Goal: Task Accomplishment & Management: Manage account settings

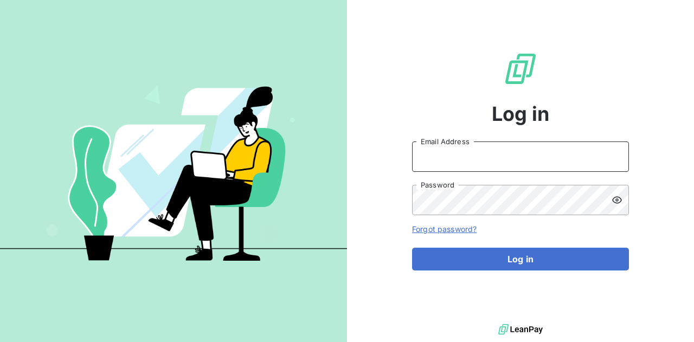
click at [459, 158] on input "Email Address" at bounding box center [520, 156] width 217 height 30
type input "[PERSON_NAME][EMAIL_ADDRESS][DOMAIN_NAME]"
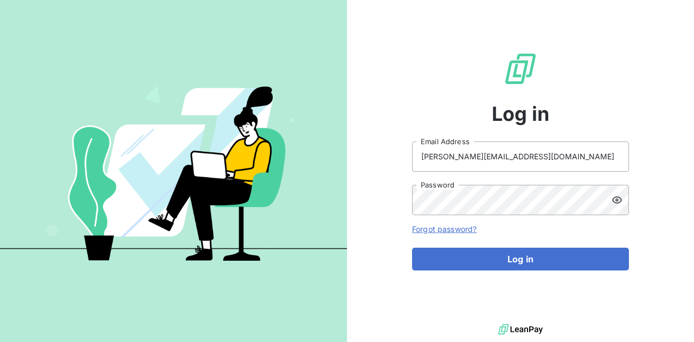
click at [621, 201] on icon at bounding box center [616, 200] width 11 height 11
click at [412, 248] on button "Log in" at bounding box center [520, 259] width 217 height 23
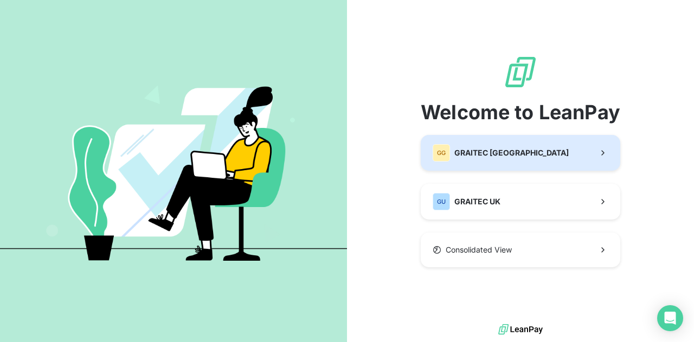
click at [552, 149] on button "GG GRAITEC [GEOGRAPHIC_DATA]" at bounding box center [520, 153] width 199 height 36
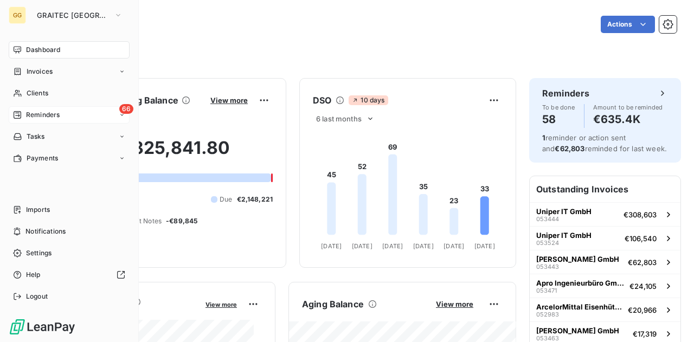
click at [41, 109] on div "66 Reminders" at bounding box center [69, 114] width 121 height 17
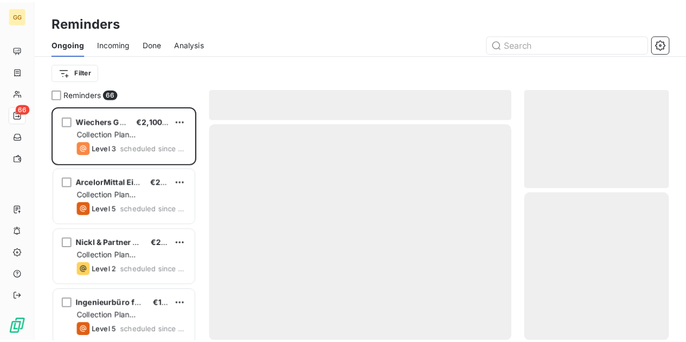
scroll to position [228, 138]
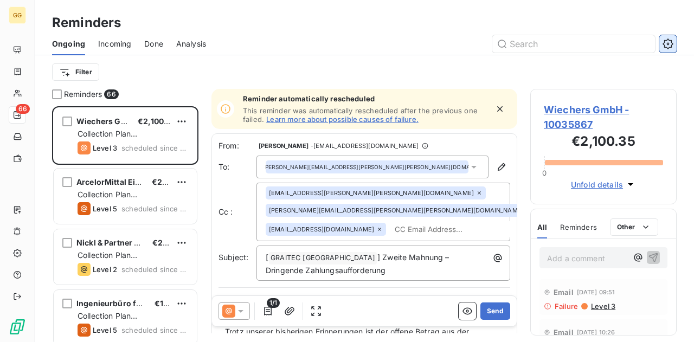
click at [665, 49] on button "button" at bounding box center [667, 43] width 17 height 17
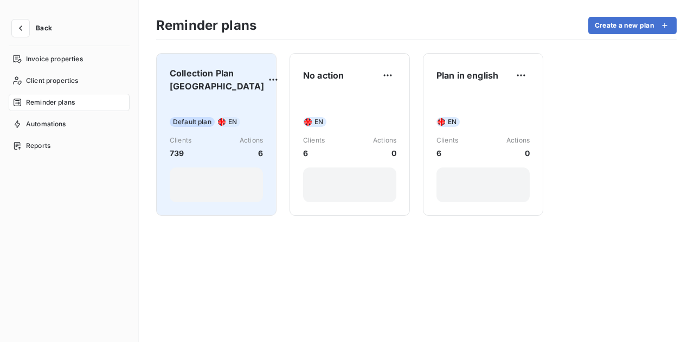
click at [204, 85] on span "Collection Plan [GEOGRAPHIC_DATA]" at bounding box center [217, 80] width 95 height 26
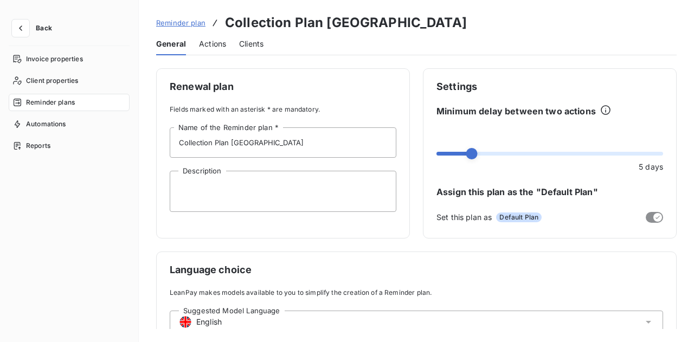
click at [211, 43] on span "Actions" at bounding box center [212, 43] width 27 height 11
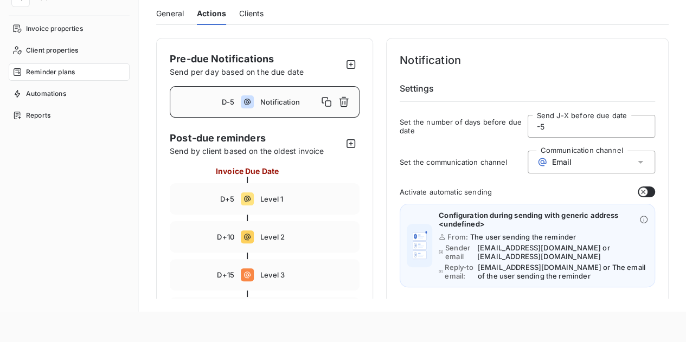
scroll to position [21, 0]
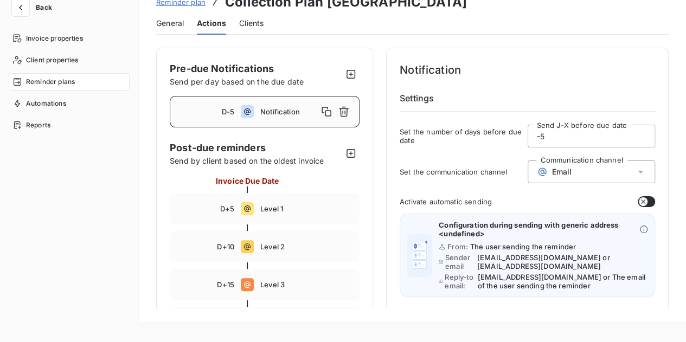
click at [284, 117] on div "Notification" at bounding box center [306, 111] width 92 height 17
click at [292, 202] on div "D+5 Level 1" at bounding box center [265, 208] width 190 height 31
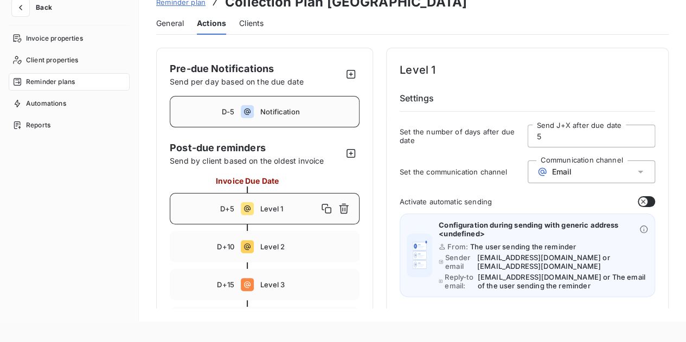
click at [294, 112] on span "Notification" at bounding box center [306, 111] width 92 height 9
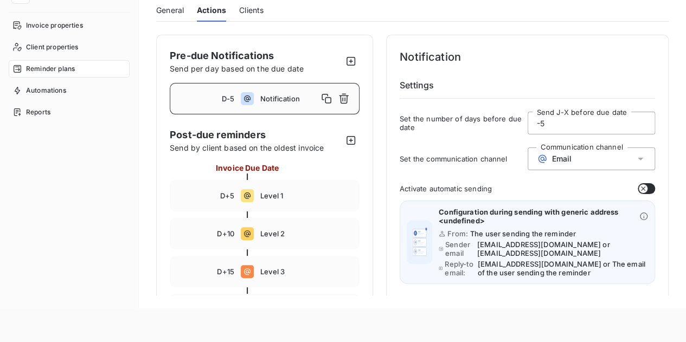
scroll to position [41, 0]
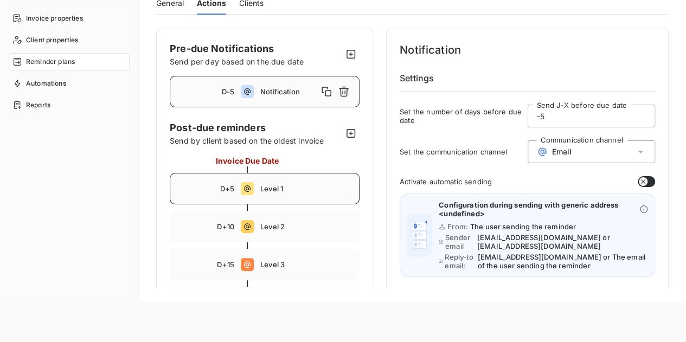
click at [279, 184] on span "Level 1" at bounding box center [306, 188] width 92 height 9
type input "5"
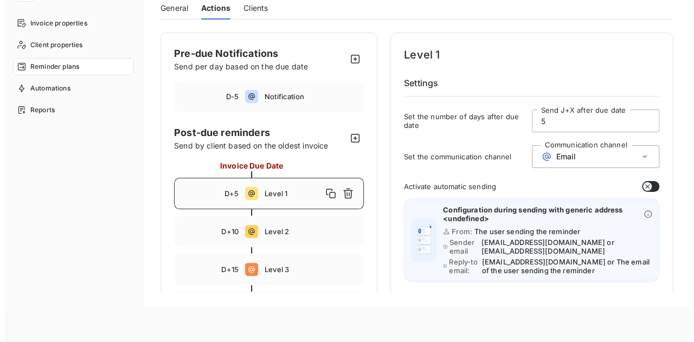
scroll to position [0, 0]
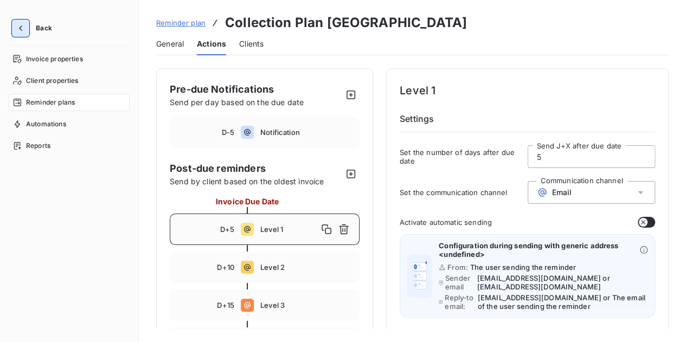
click at [21, 27] on icon "button" at bounding box center [20, 27] width 3 height 5
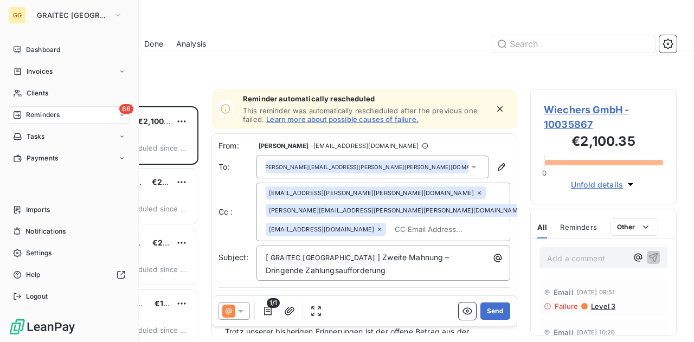
scroll to position [228, 138]
click at [20, 19] on div "GG" at bounding box center [17, 15] width 17 height 17
click at [83, 12] on span "GRAITEC [GEOGRAPHIC_DATA]" at bounding box center [73, 15] width 73 height 9
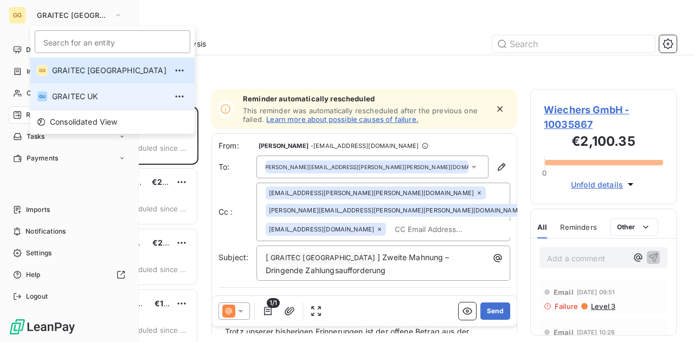
click at [74, 99] on span "GRAITEC UK" at bounding box center [109, 96] width 114 height 11
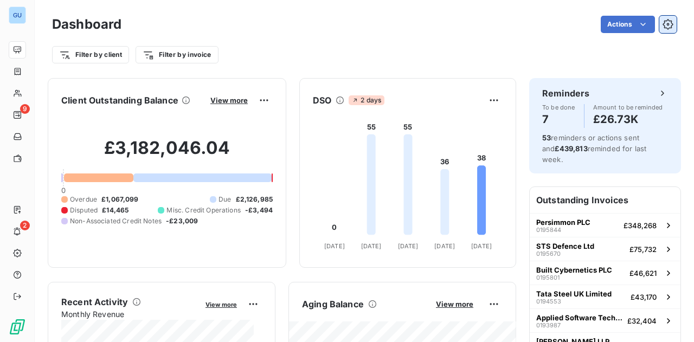
click at [662, 18] on button "button" at bounding box center [667, 24] width 17 height 17
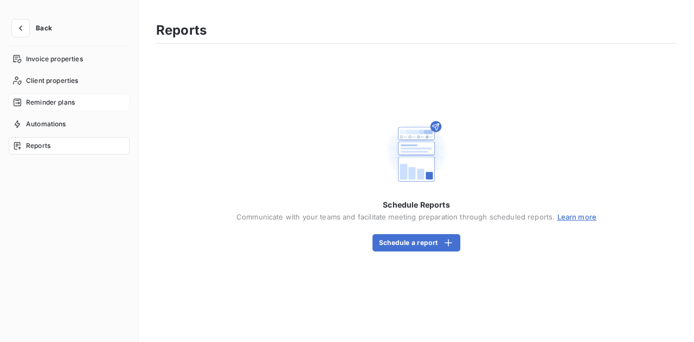
click at [41, 101] on span "Reminder plans" at bounding box center [50, 103] width 49 height 10
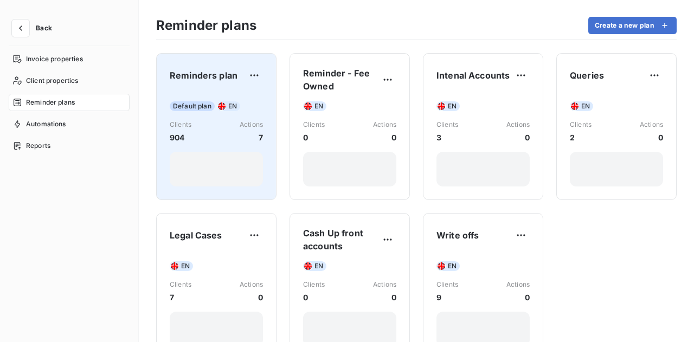
click at [212, 74] on span "Reminders plan" at bounding box center [204, 75] width 68 height 13
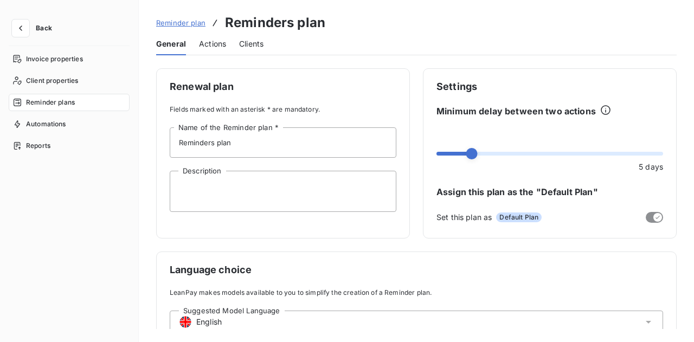
click at [212, 40] on span "Actions" at bounding box center [212, 43] width 27 height 11
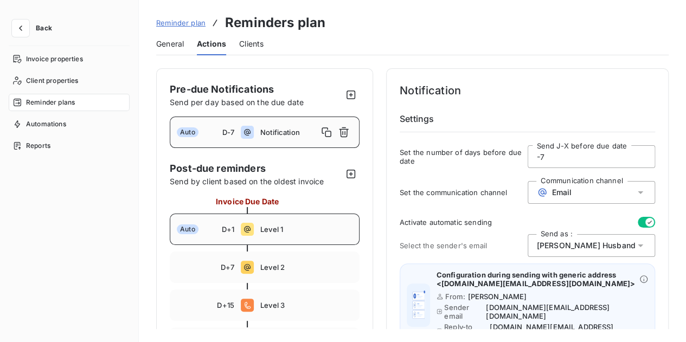
click at [273, 221] on div "Auto D+1 Level 1" at bounding box center [265, 229] width 190 height 31
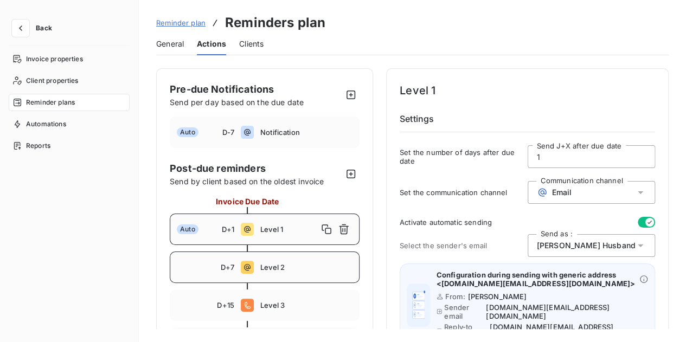
click at [294, 268] on span "Level 2" at bounding box center [306, 267] width 92 height 9
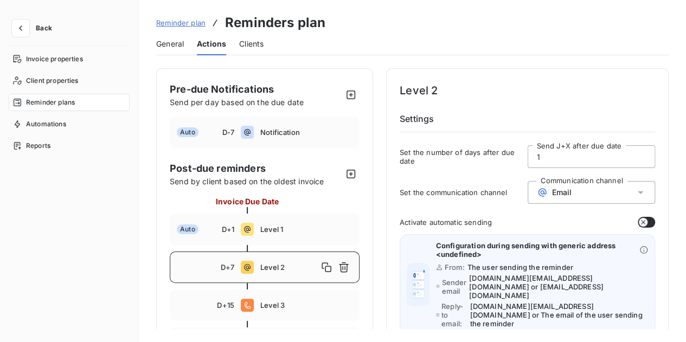
type input "7"
click at [18, 31] on icon "button" at bounding box center [20, 28] width 11 height 11
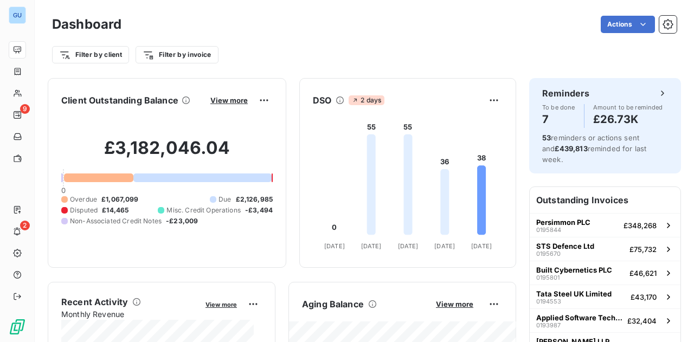
click at [234, 23] on div "Actions" at bounding box center [405, 24] width 542 height 17
